Goal: Task Accomplishment & Management: Use online tool/utility

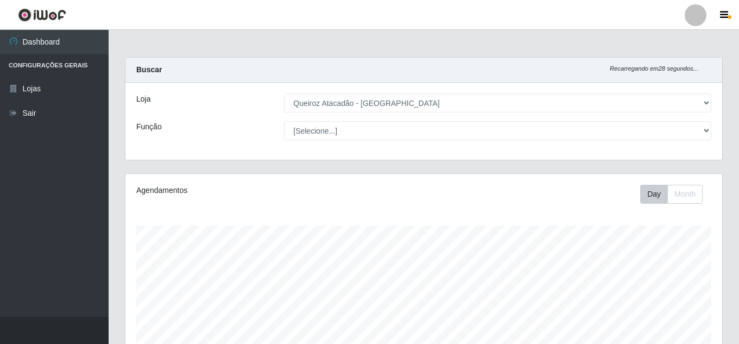
select select "225"
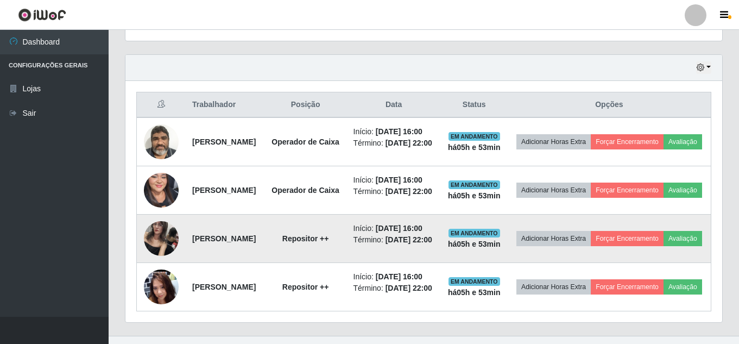
scroll to position [347, 0]
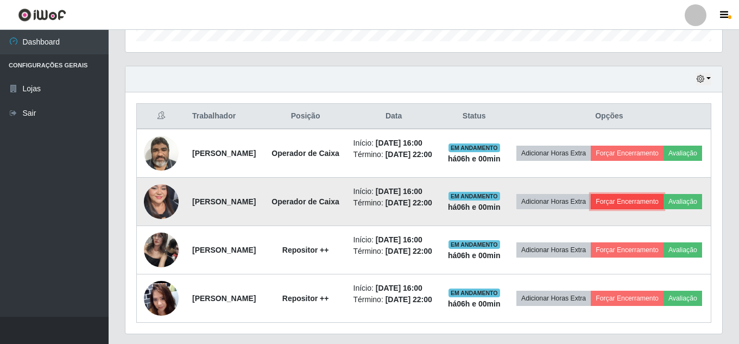
click at [663, 209] on button "Forçar Encerramento" at bounding box center [627, 201] width 73 height 15
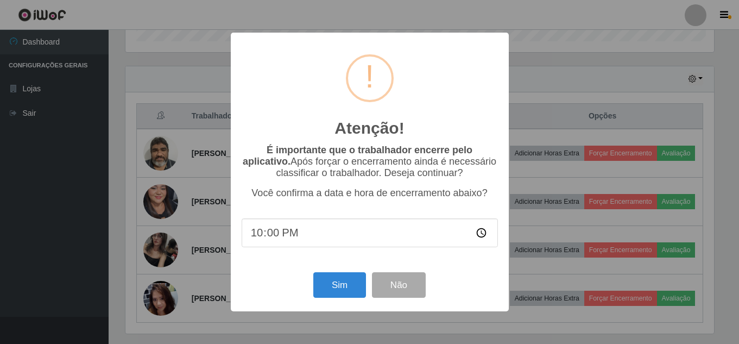
scroll to position [225, 591]
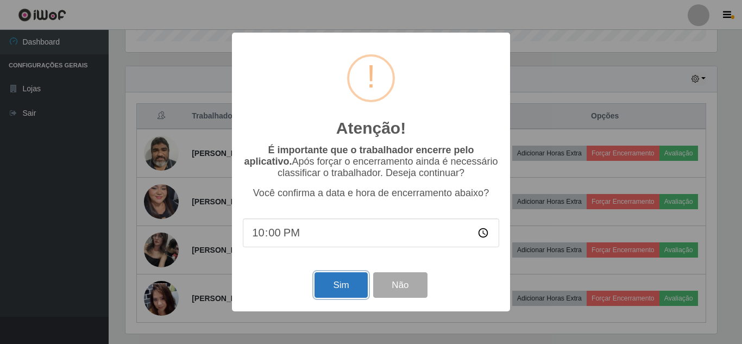
click at [330, 283] on button "Sim" at bounding box center [340, 285] width 53 height 26
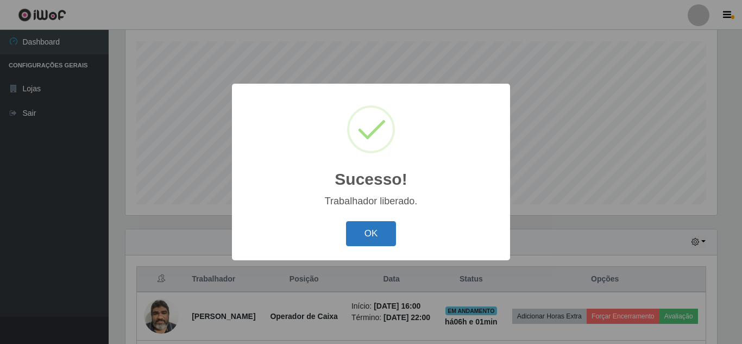
click at [380, 236] on button "OK" at bounding box center [371, 234] width 50 height 26
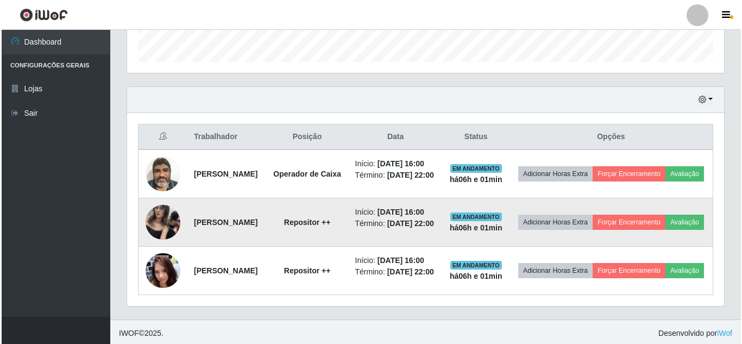
scroll to position [353, 0]
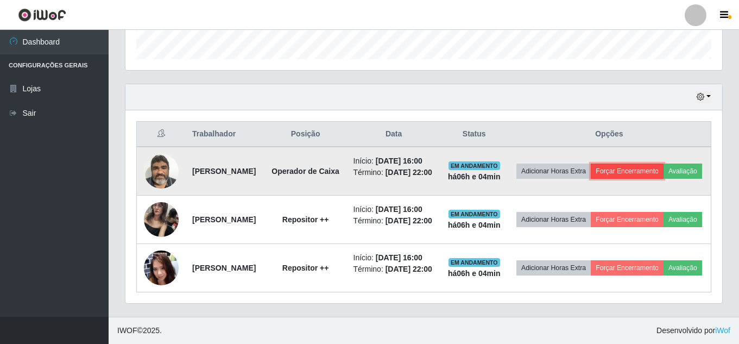
click at [659, 163] on button "Forçar Encerramento" at bounding box center [627, 170] width 73 height 15
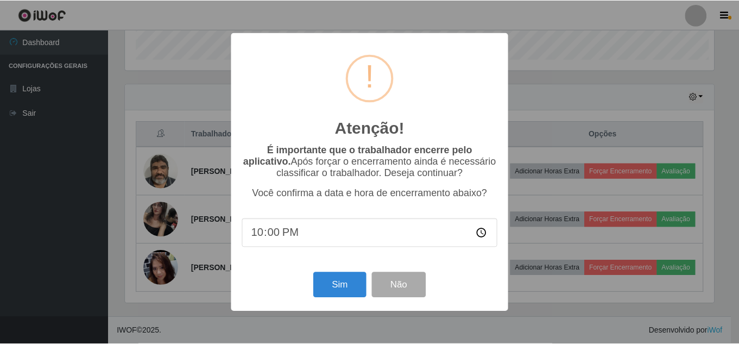
scroll to position [225, 591]
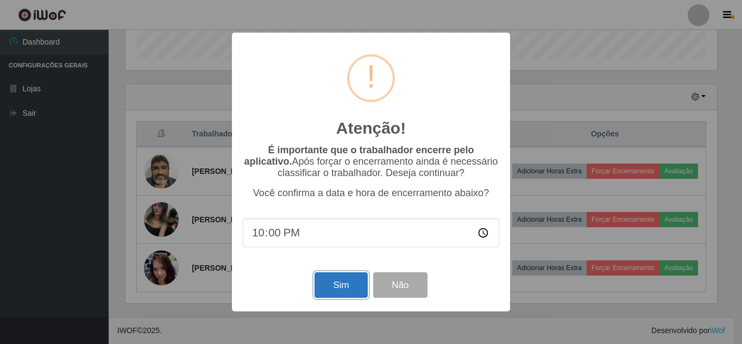
click at [340, 286] on button "Sim" at bounding box center [340, 285] width 53 height 26
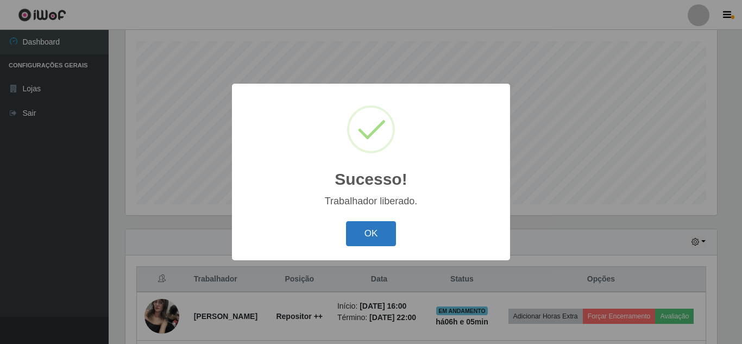
click at [379, 233] on button "OK" at bounding box center [371, 234] width 50 height 26
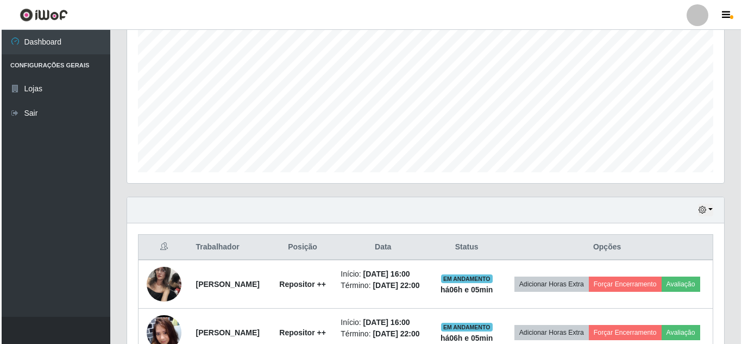
scroll to position [238, 0]
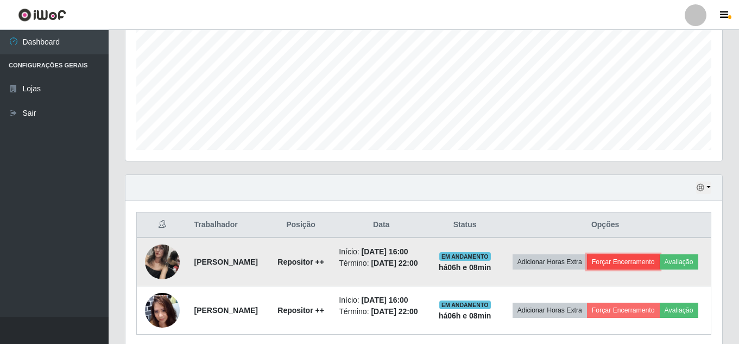
click at [660, 258] on button "Forçar Encerramento" at bounding box center [623, 261] width 73 height 15
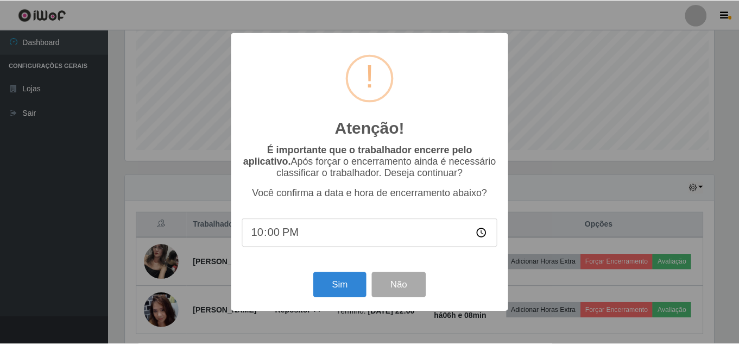
scroll to position [225, 591]
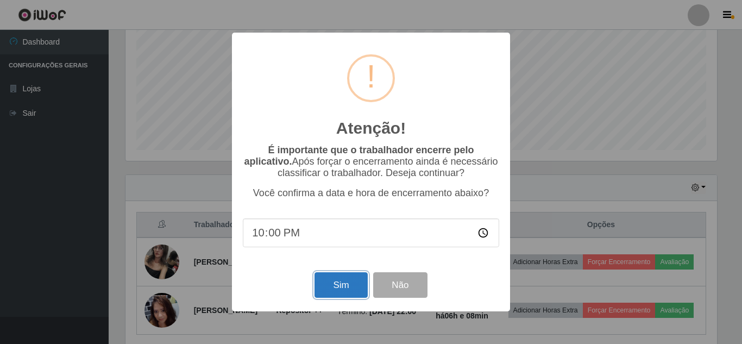
click at [353, 291] on button "Sim" at bounding box center [340, 285] width 53 height 26
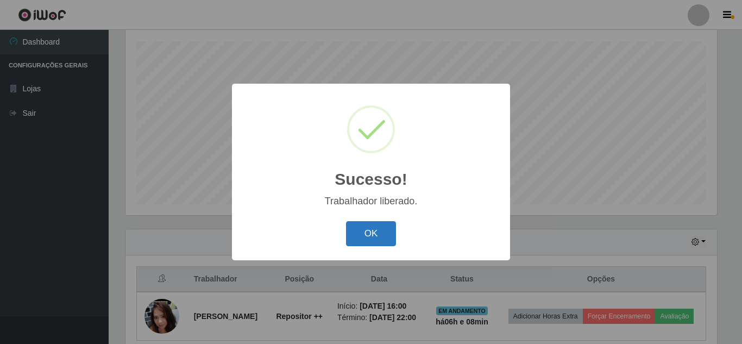
drag, startPoint x: 378, startPoint y: 231, endPoint x: 443, endPoint y: 255, distance: 69.1
click at [378, 230] on button "OK" at bounding box center [371, 234] width 50 height 26
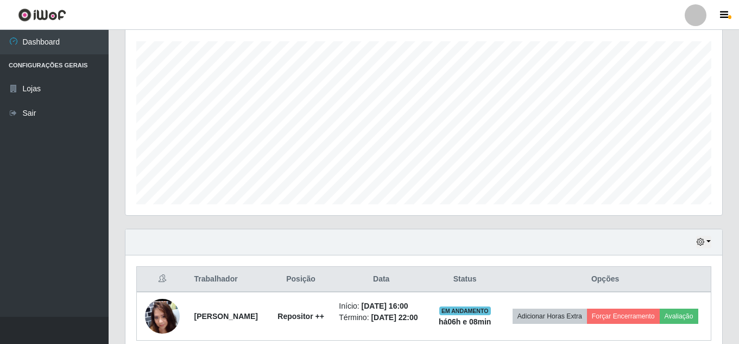
scroll to position [241, 0]
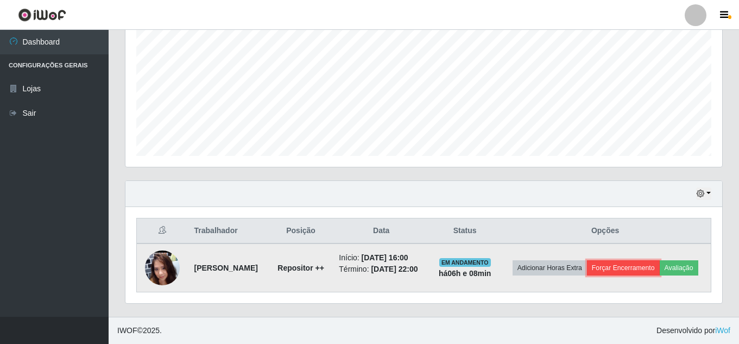
click at [637, 260] on button "Forçar Encerramento" at bounding box center [623, 267] width 73 height 15
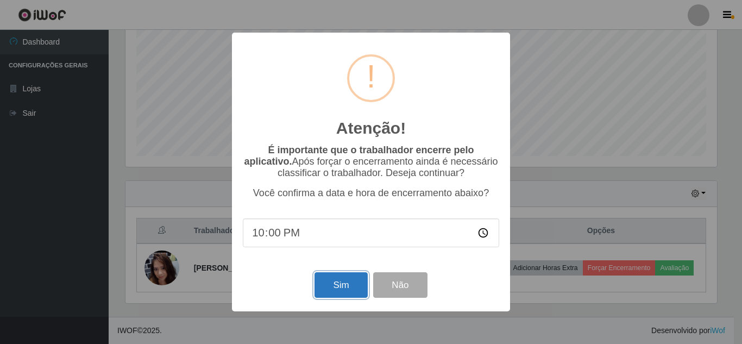
click at [327, 287] on button "Sim" at bounding box center [340, 285] width 53 height 26
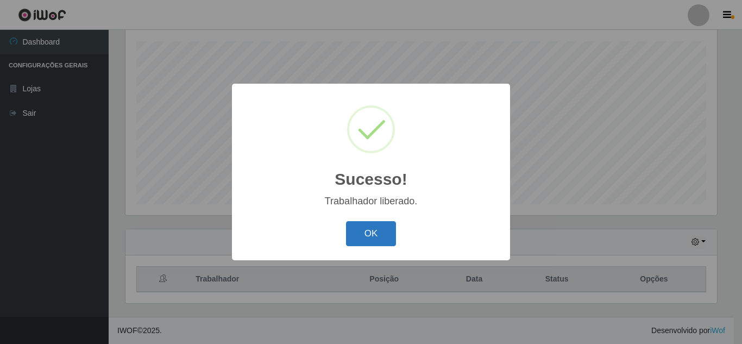
click at [388, 233] on button "OK" at bounding box center [371, 234] width 50 height 26
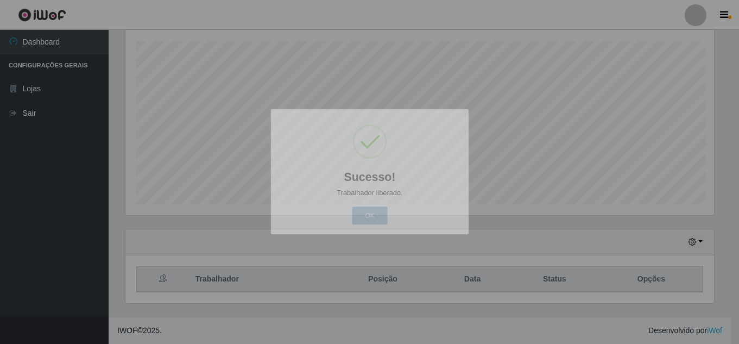
scroll to position [225, 597]
